Goal: Transaction & Acquisition: Purchase product/service

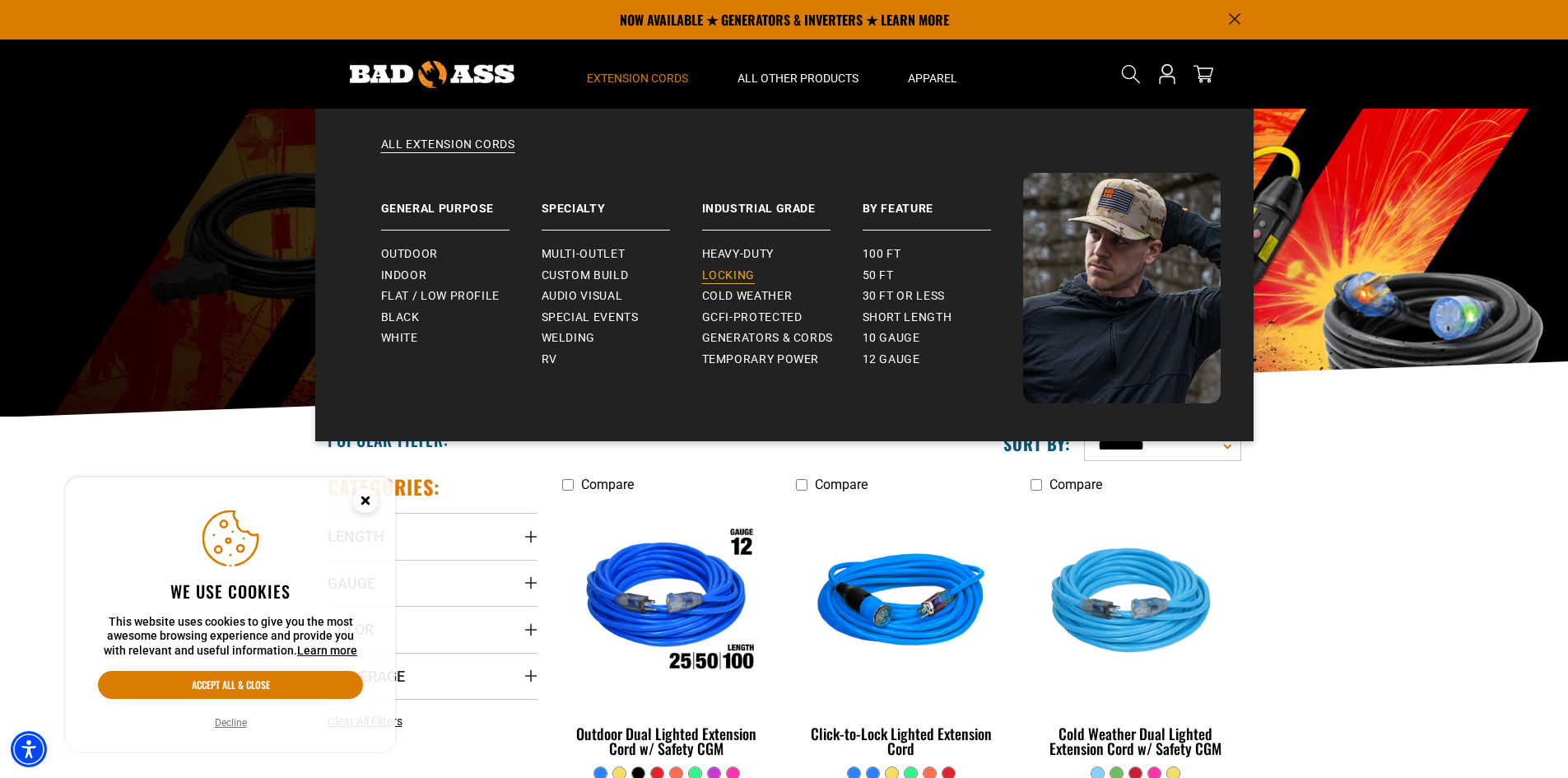
click at [748, 272] on span "Locking" at bounding box center [728, 276] width 52 height 15
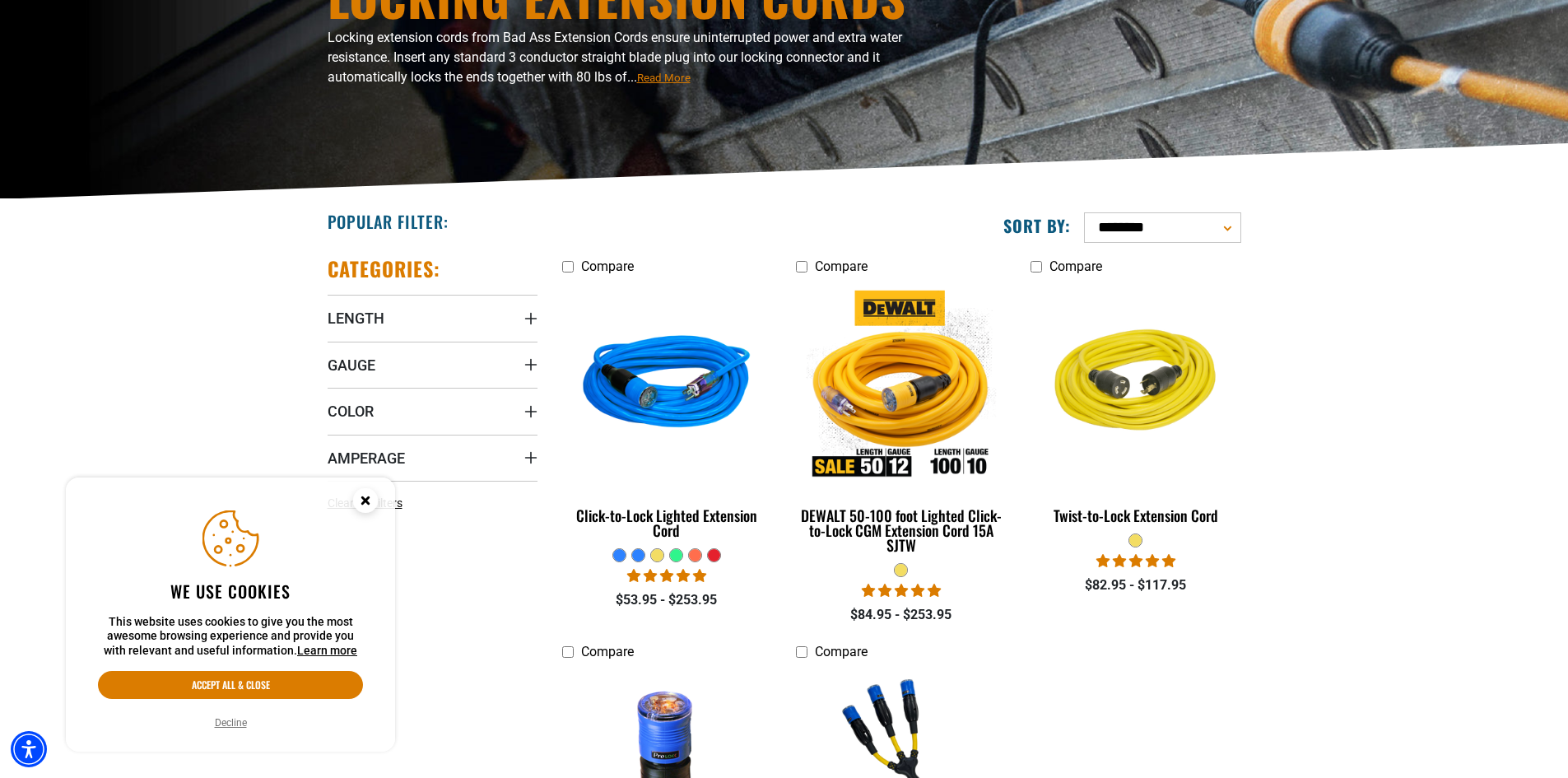
scroll to position [329, 0]
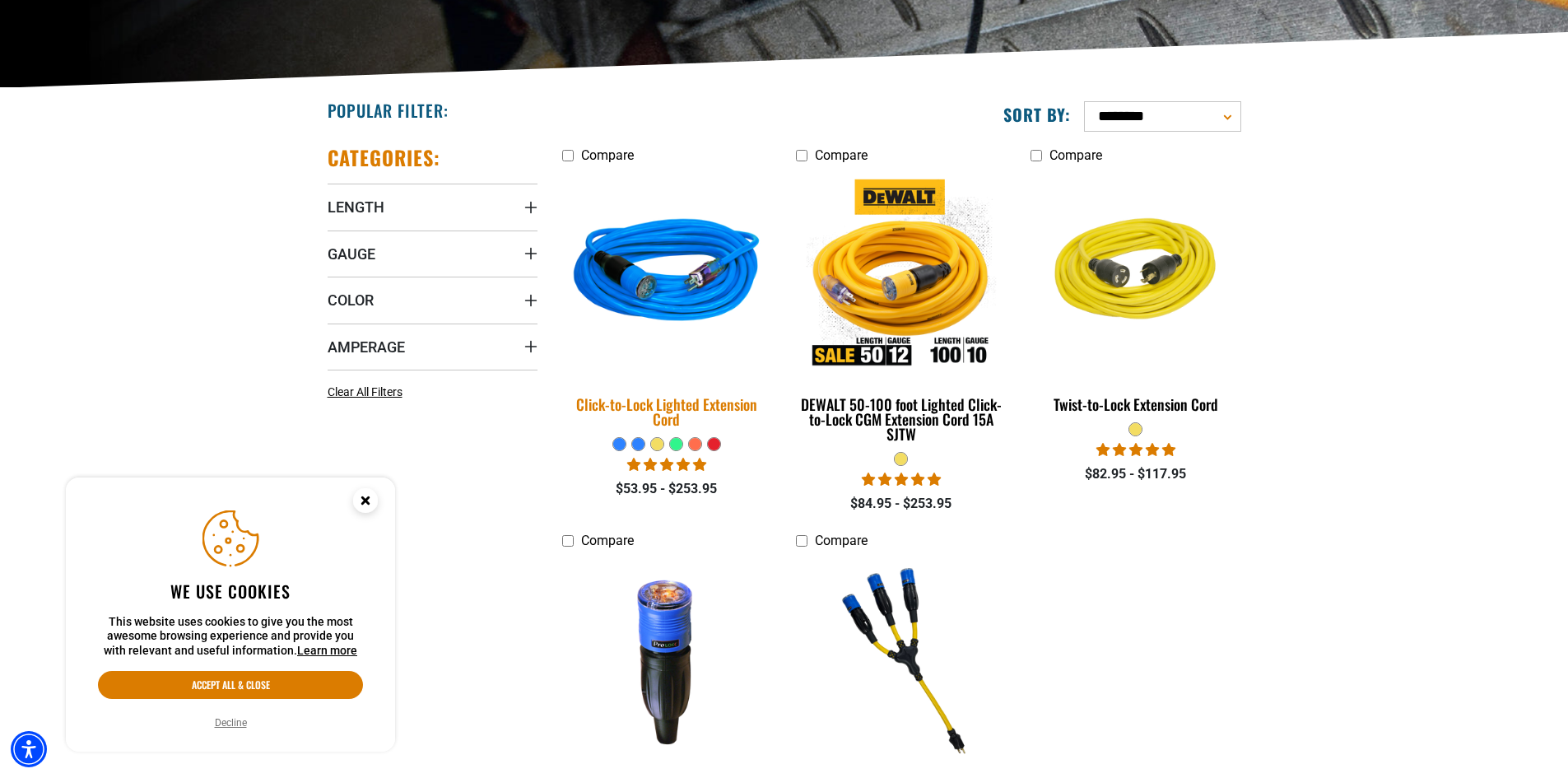
click at [664, 407] on div "Click-to-Lock Lighted Extension Cord" at bounding box center [667, 411] width 209 height 30
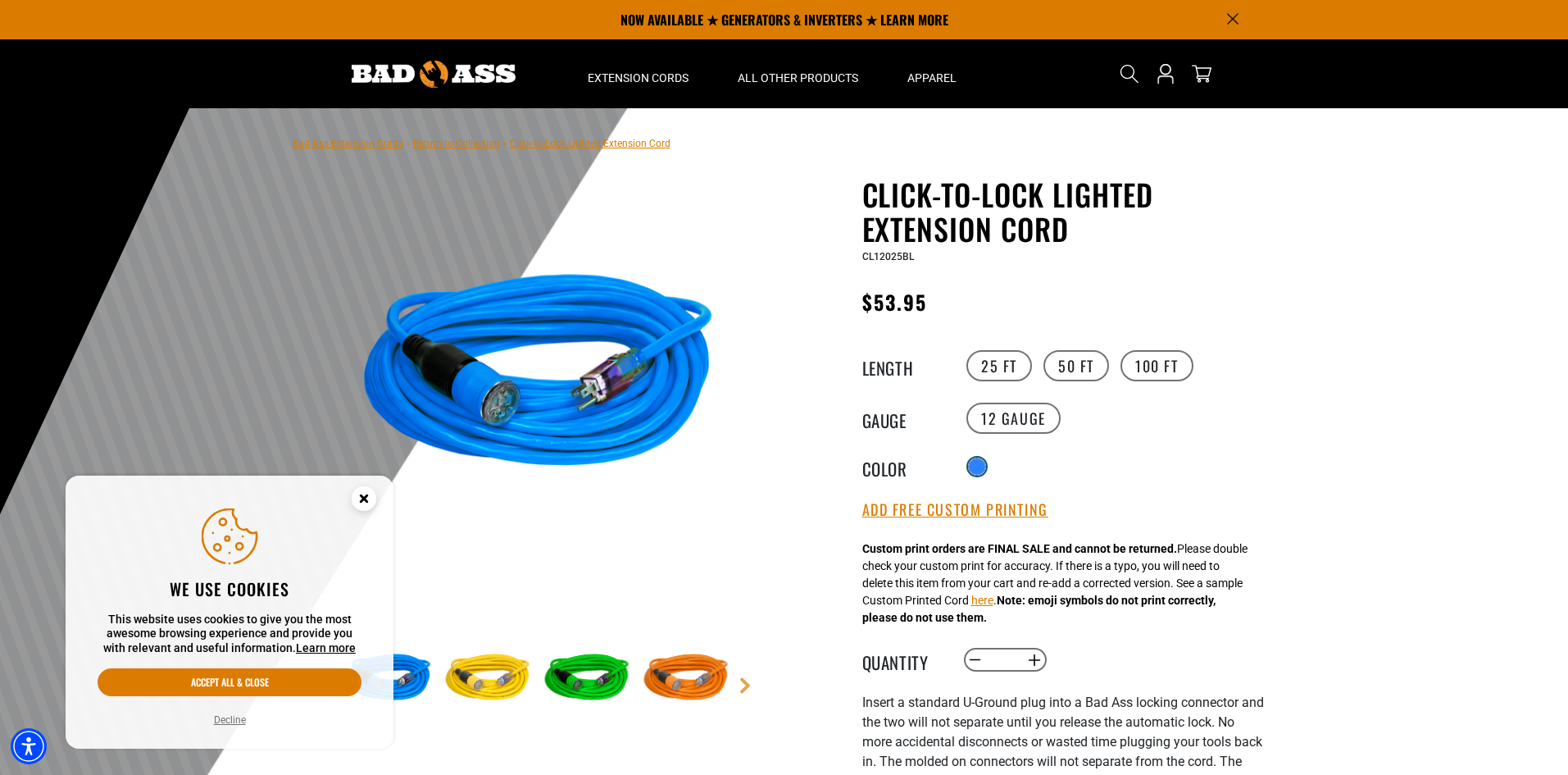
click at [976, 466] on div at bounding box center [977, 467] width 17 height 17
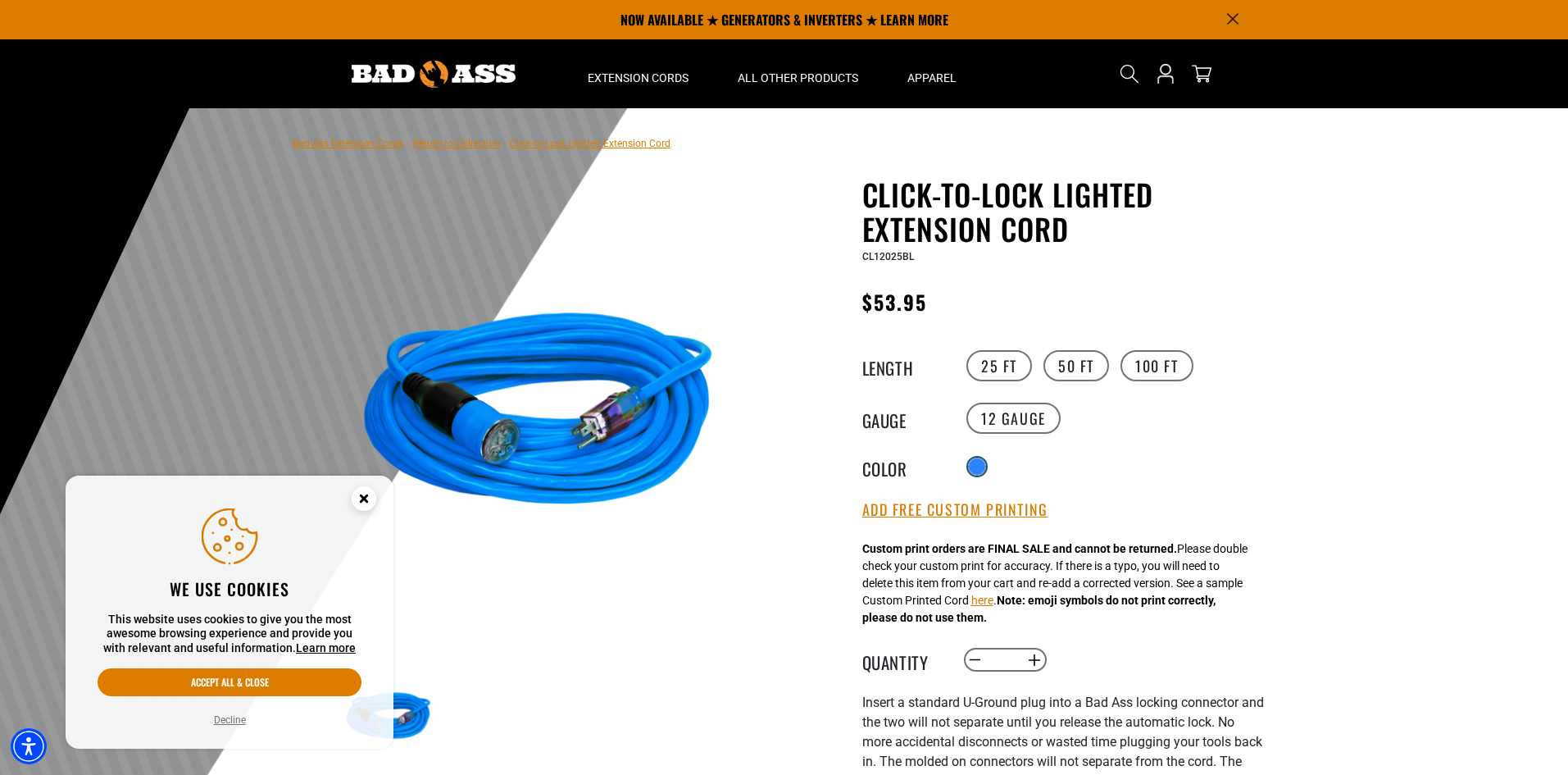
click at [976, 466] on div at bounding box center [977, 467] width 17 height 17
click at [980, 464] on div at bounding box center [977, 467] width 17 height 17
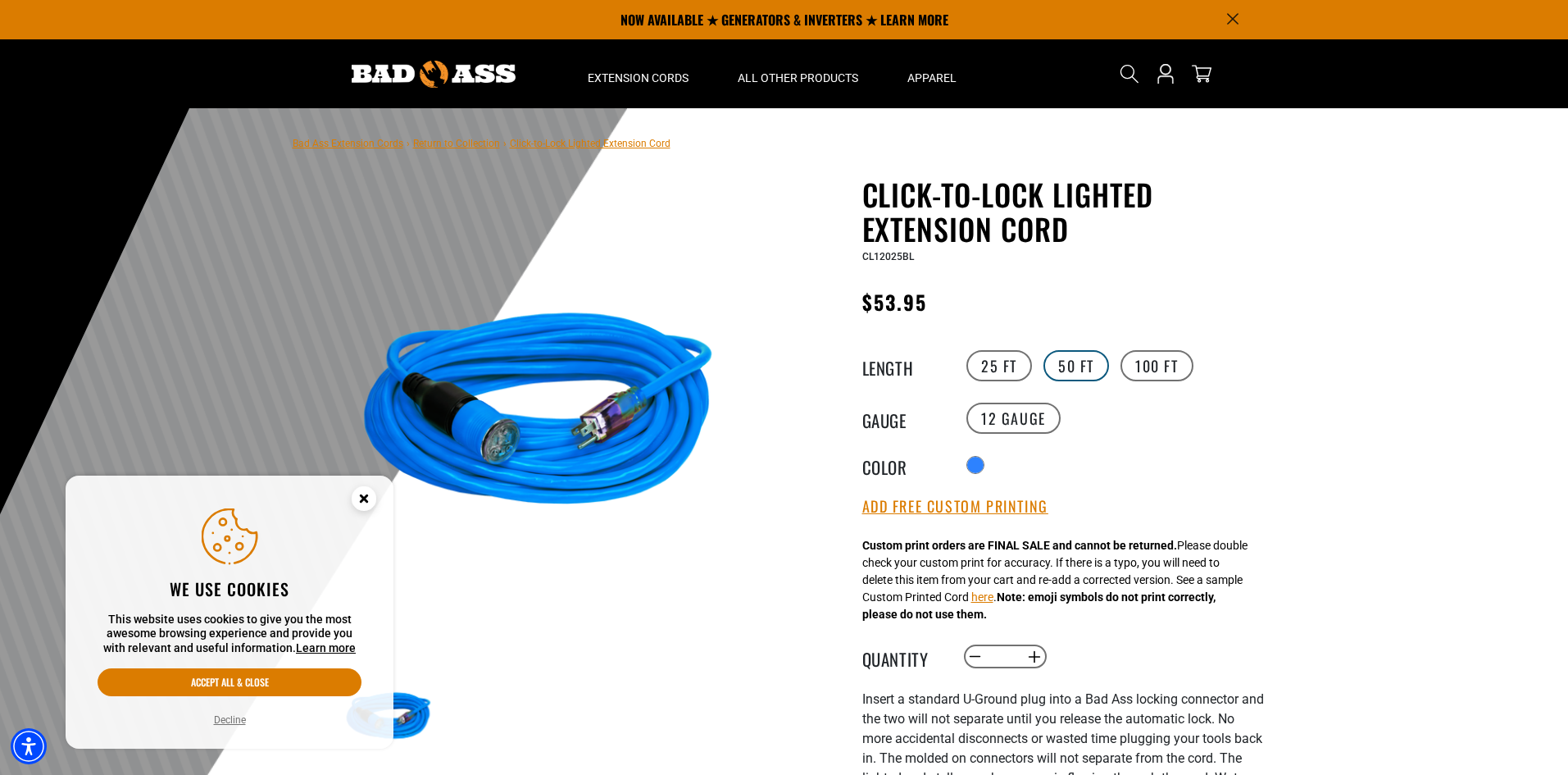
click at [1078, 353] on label "50 FT" at bounding box center [1076, 365] width 65 height 31
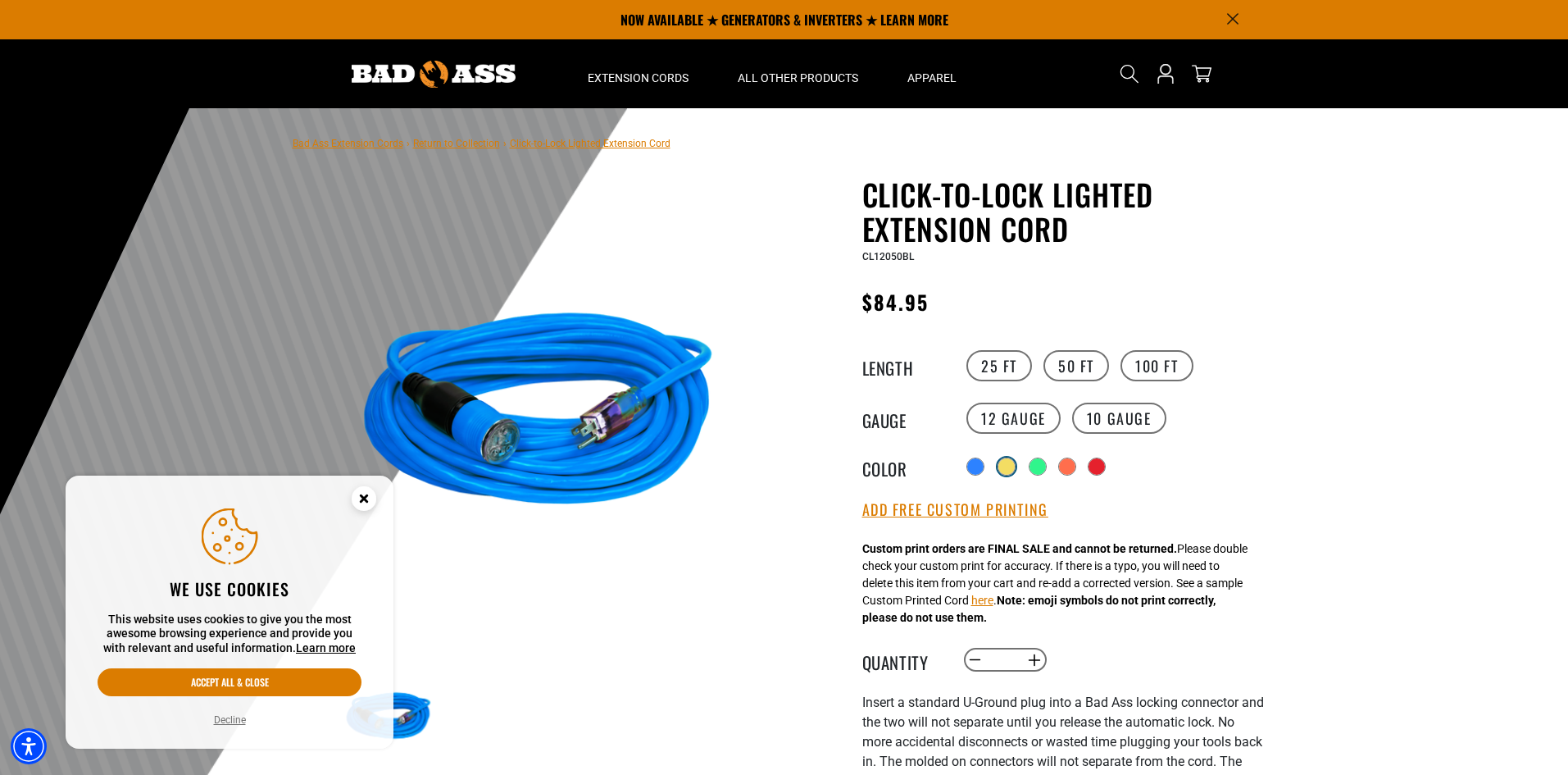
click at [1012, 468] on div "Translation missing: en.products.product.variant_sold_out_or_unavailable" at bounding box center [1007, 467] width 17 height 17
